Goal: Obtain resource: Download file/media

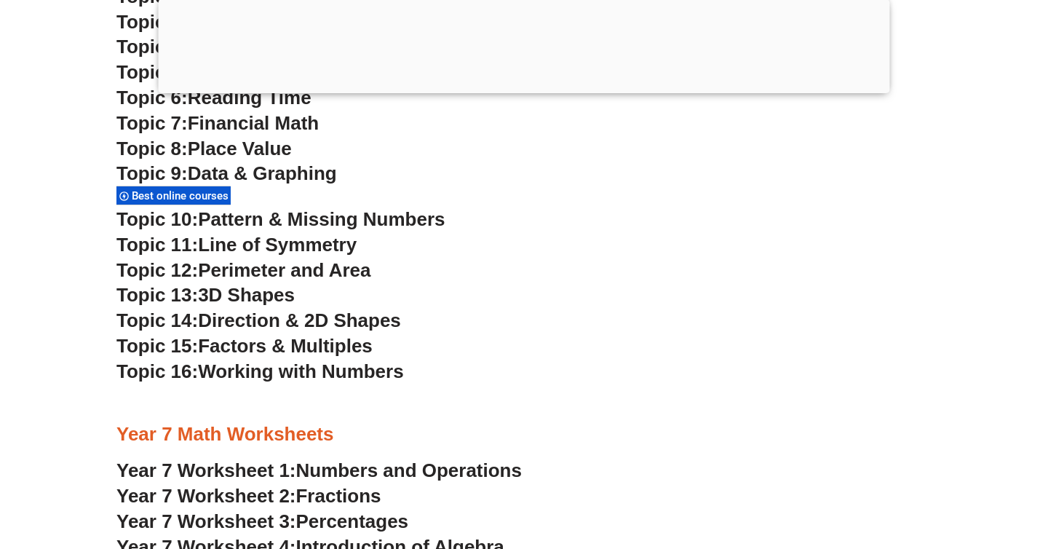
scroll to position [3757, 0]
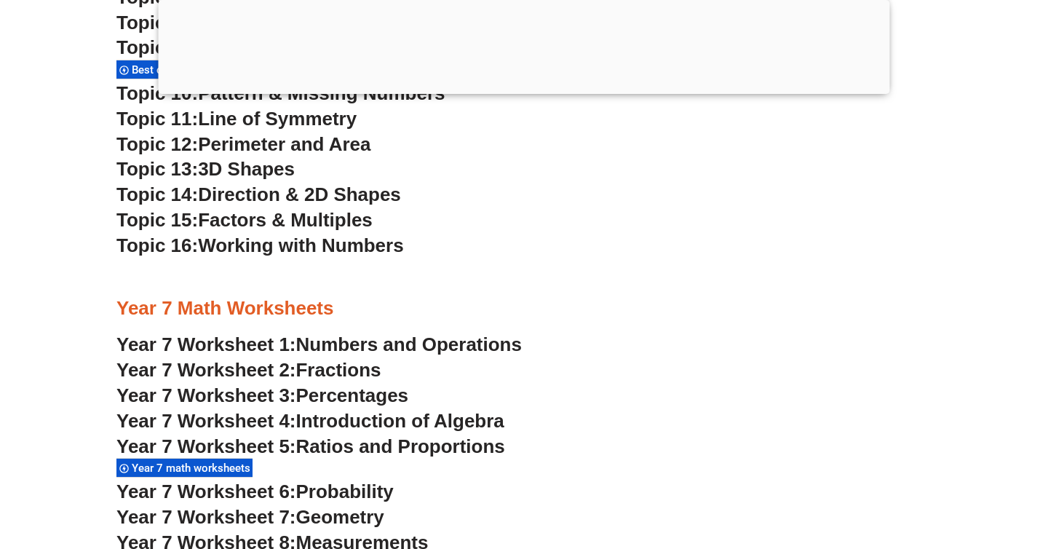
click at [305, 394] on span "Percentages" at bounding box center [352, 395] width 113 height 22
click at [770, 300] on h3 "Year 7 Math Worksheets" at bounding box center [523, 308] width 815 height 25
click at [524, 90] on div at bounding box center [524, 90] width 731 height 0
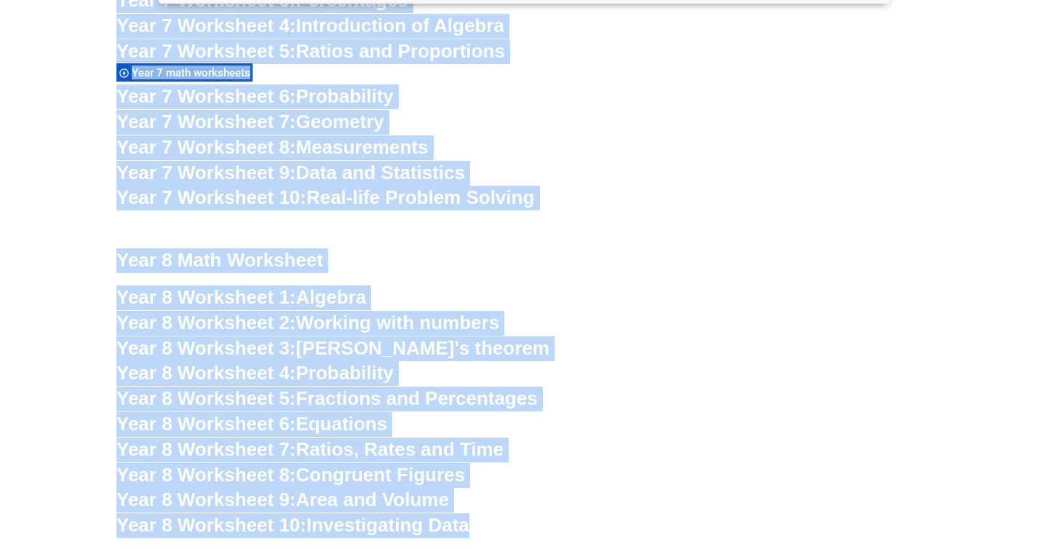
scroll to position [4089, 0]
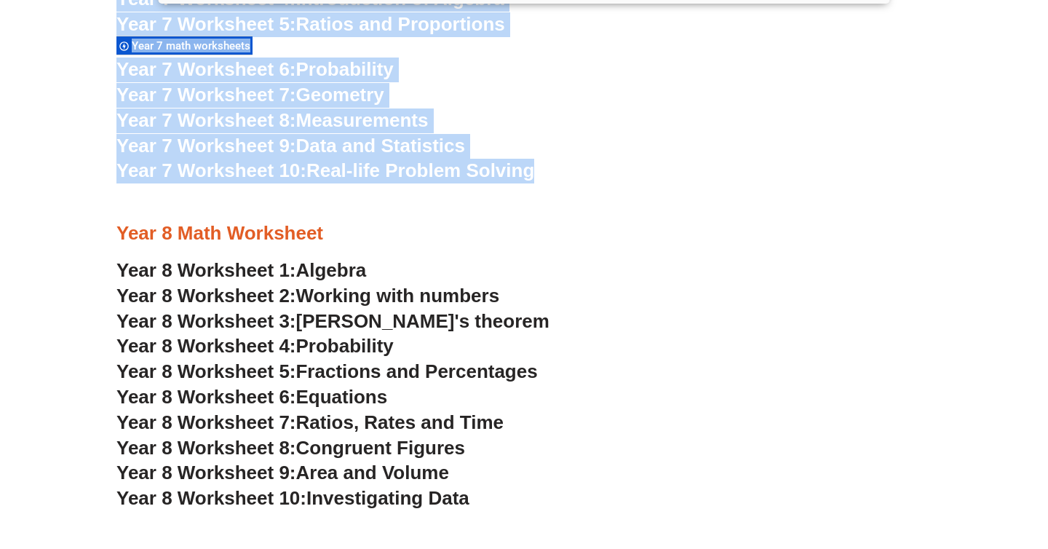
drag, startPoint x: 116, startPoint y: 41, endPoint x: 728, endPoint y: 211, distance: 634.9
click at [728, 211] on div "NSW Selective High Schools Practice Worksheets Topic 1: Weight Measurement Topi…" at bounding box center [523, 114] width 829 height 1510
click at [728, 211] on div at bounding box center [523, 202] width 815 height 36
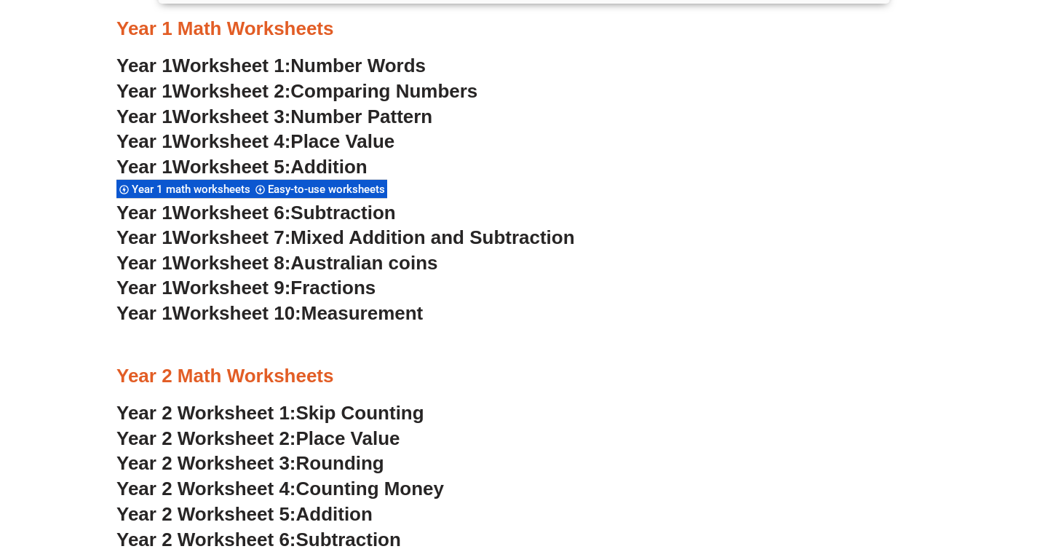
scroll to position [1383, 0]
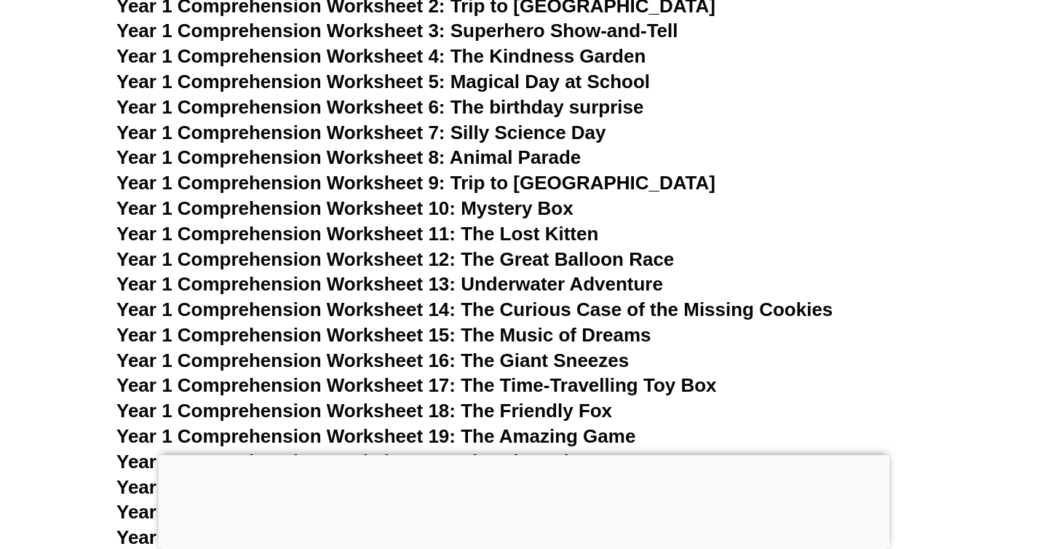
scroll to position [1962, 0]
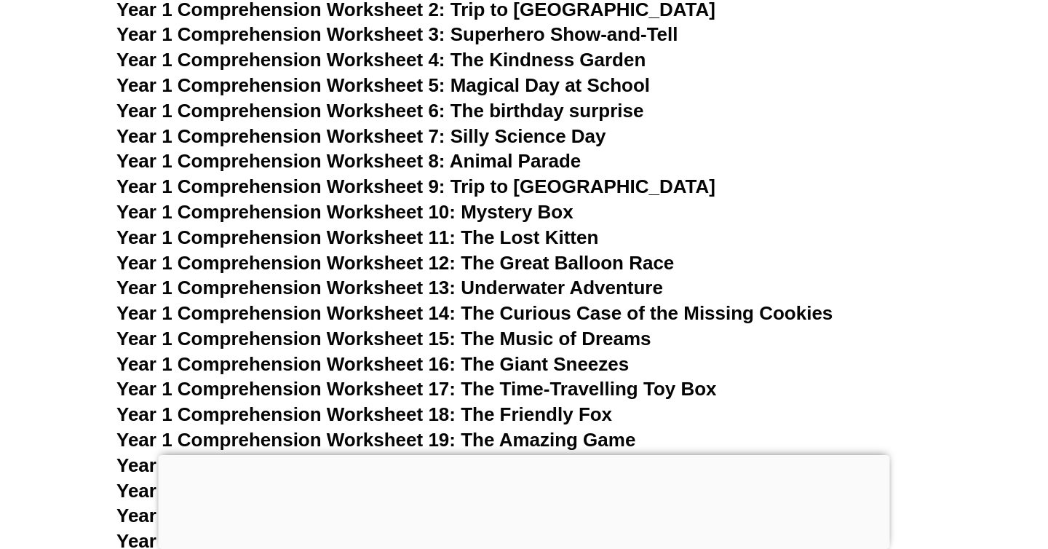
click at [589, 336] on span "Year 1 Comprehension Worksheet 15: The Music of Dreams" at bounding box center [383, 338] width 535 height 22
